Goal: Transaction & Acquisition: Subscribe to service/newsletter

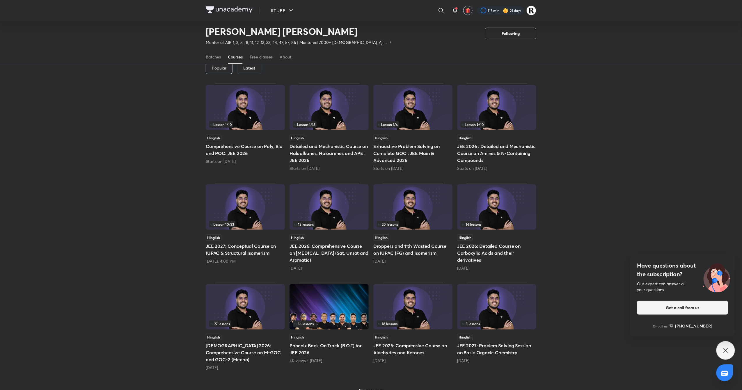
click at [242, 71] on div "Latest" at bounding box center [249, 69] width 24 height 12
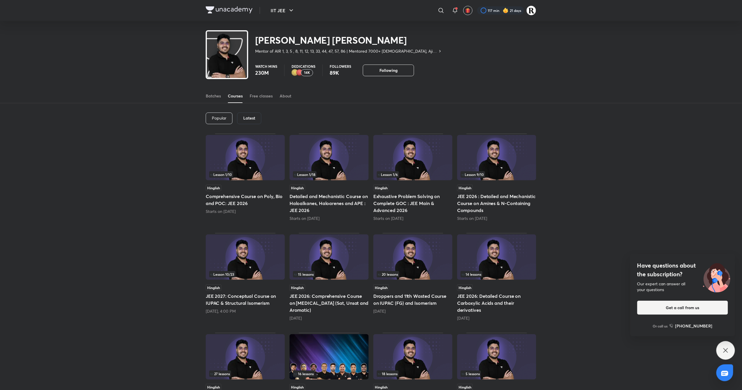
click at [254, 117] on h6 "Latest" at bounding box center [249, 118] width 12 height 5
click at [256, 93] on link "Free classes" at bounding box center [261, 96] width 23 height 14
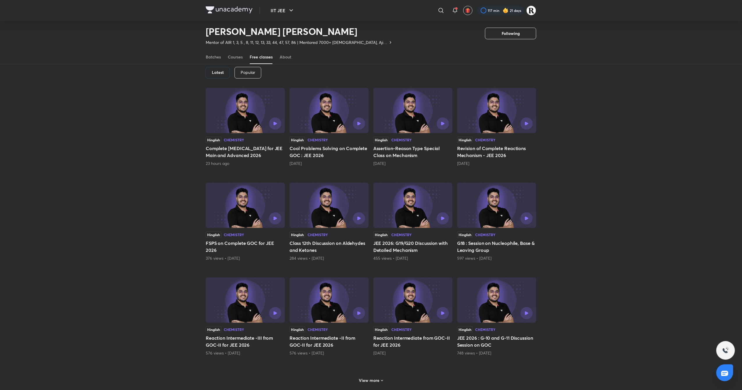
scroll to position [29, 0]
click at [374, 383] on h6 "View more" at bounding box center [369, 381] width 21 height 6
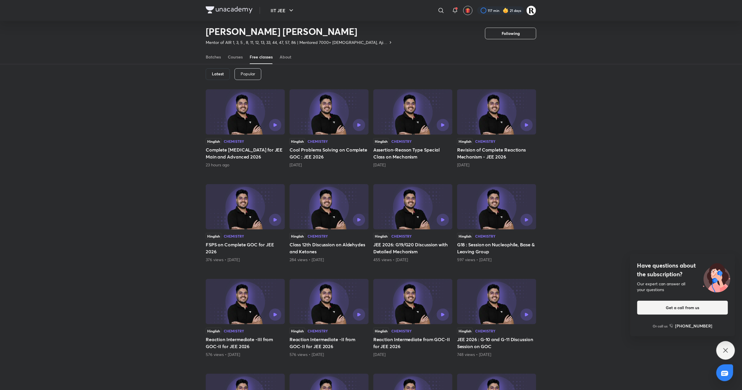
scroll to position [26, 0]
click at [457, 8] on span at bounding box center [457, 8] width 2 height 2
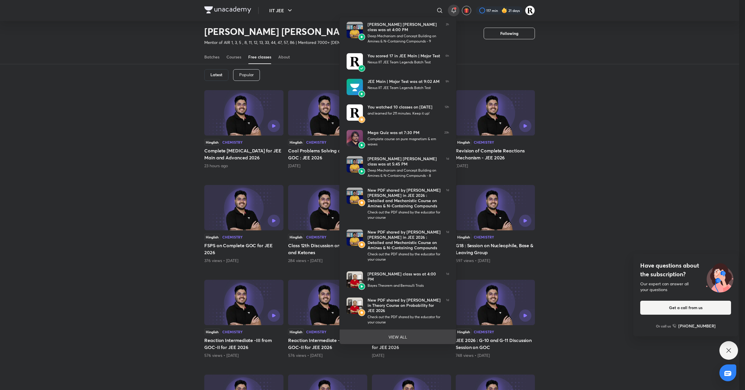
click at [413, 339] on li "VIEW ALL" at bounding box center [398, 337] width 116 height 15
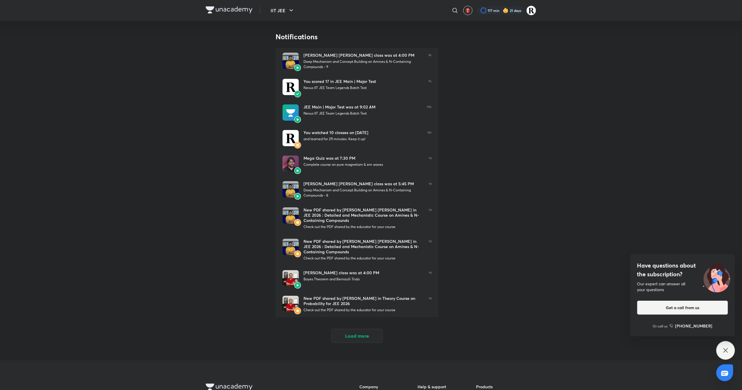
click at [522, 111] on div "Notifications Mohammad Kashif Alam’s class was at 4:00 PM Deep Mechanism and Co…" at bounding box center [371, 191] width 331 height 316
click at [509, 180] on div "Notifications Mohammad Kashif Alam’s class was at 4:00 PM Deep Mechanism and Co…" at bounding box center [371, 191] width 331 height 316
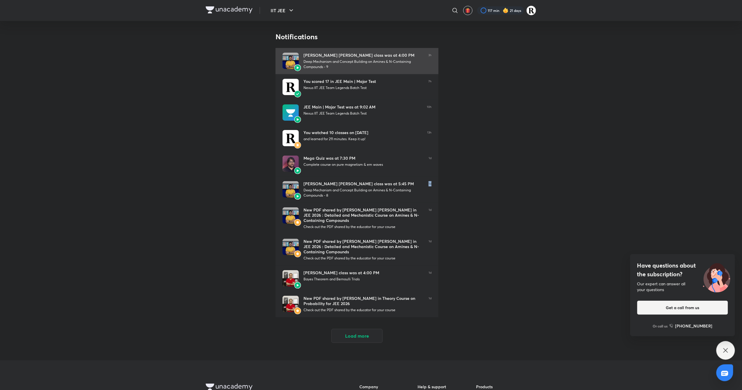
click at [373, 57] on div "Mohammad Kashif Alam’s class was at 4:00 PM" at bounding box center [364, 55] width 120 height 5
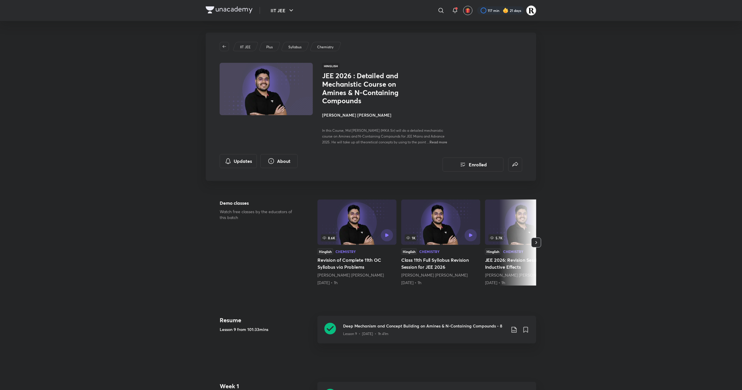
click at [532, 6] on img at bounding box center [532, 11] width 10 height 10
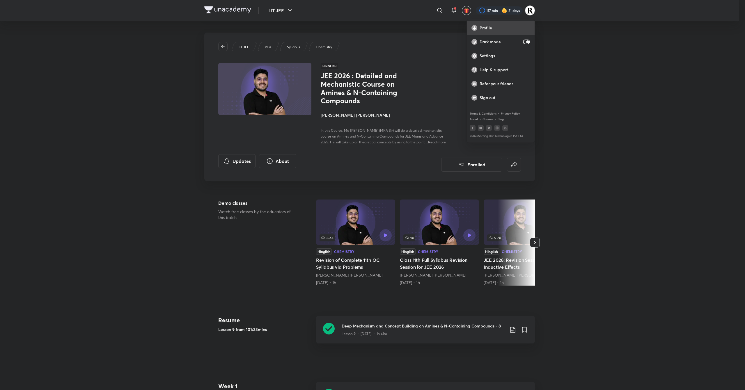
click at [509, 24] on div "Profile" at bounding box center [501, 28] width 68 height 14
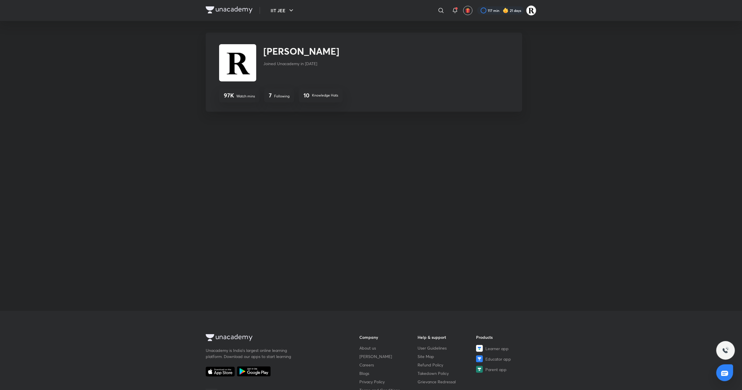
drag, startPoint x: 526, startPoint y: 10, endPoint x: 529, endPoint y: 12, distance: 3.8
click at [529, 12] on div "117 min 21 days" at bounding box center [505, 11] width 64 height 10
click at [529, 12] on img at bounding box center [532, 11] width 10 height 10
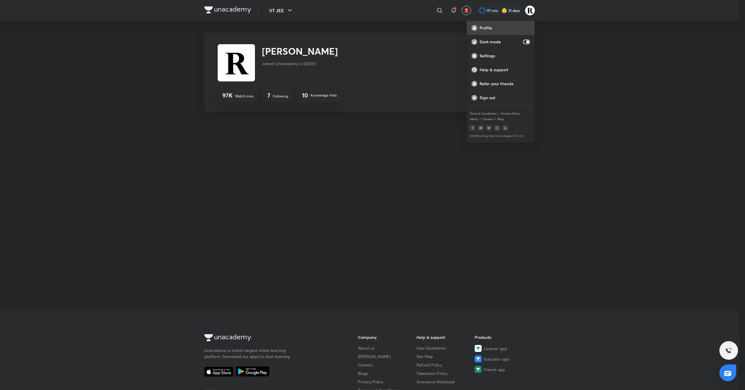
click at [499, 26] on p "Profile" at bounding box center [505, 27] width 50 height 5
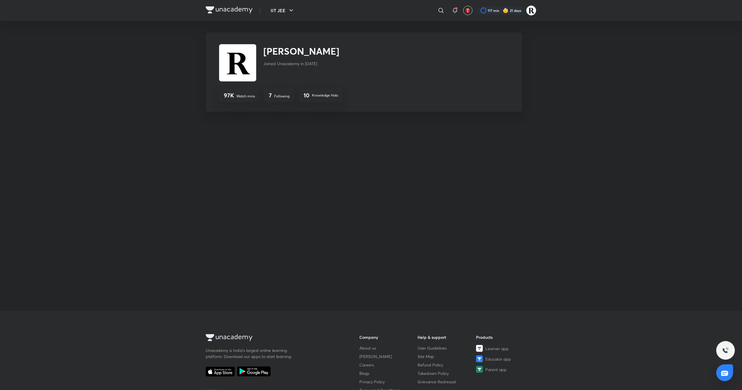
click at [533, 10] on img at bounding box center [532, 11] width 10 height 10
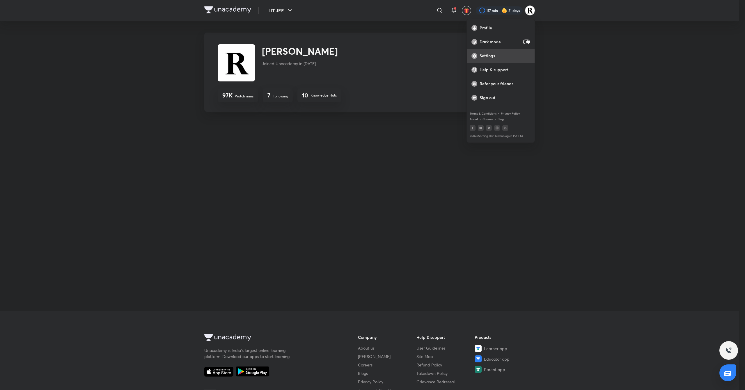
click at [515, 59] on div "Settings" at bounding box center [501, 56] width 68 height 14
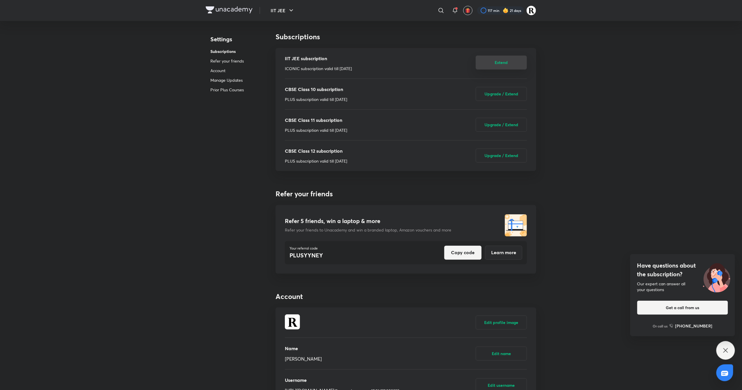
click at [486, 62] on button "Extend" at bounding box center [501, 63] width 51 height 14
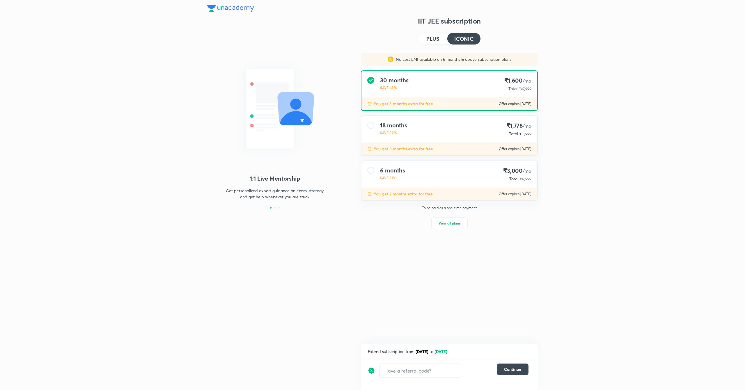
click at [433, 39] on h4 "PLUS" at bounding box center [432, 38] width 13 height 5
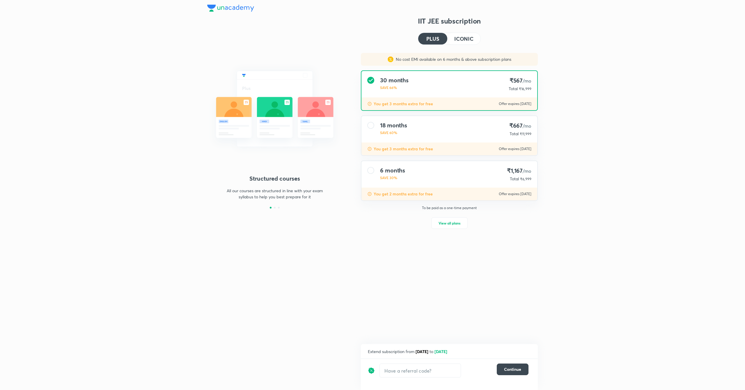
click at [465, 36] on h4 "ICONIC" at bounding box center [463, 38] width 19 height 5
click at [410, 367] on input "text" at bounding box center [420, 371] width 81 height 14
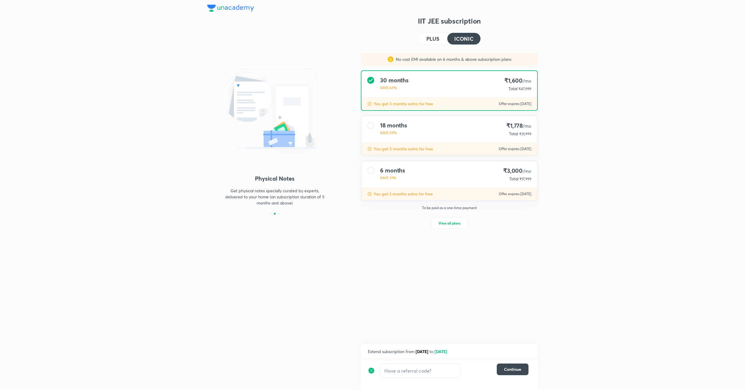
click at [615, 171] on div "1:1 Live Mentorship Get personalized expert guidance on exam-strategy and get h…" at bounding box center [372, 195] width 745 height 390
